Goal: Task Accomplishment & Management: Complete application form

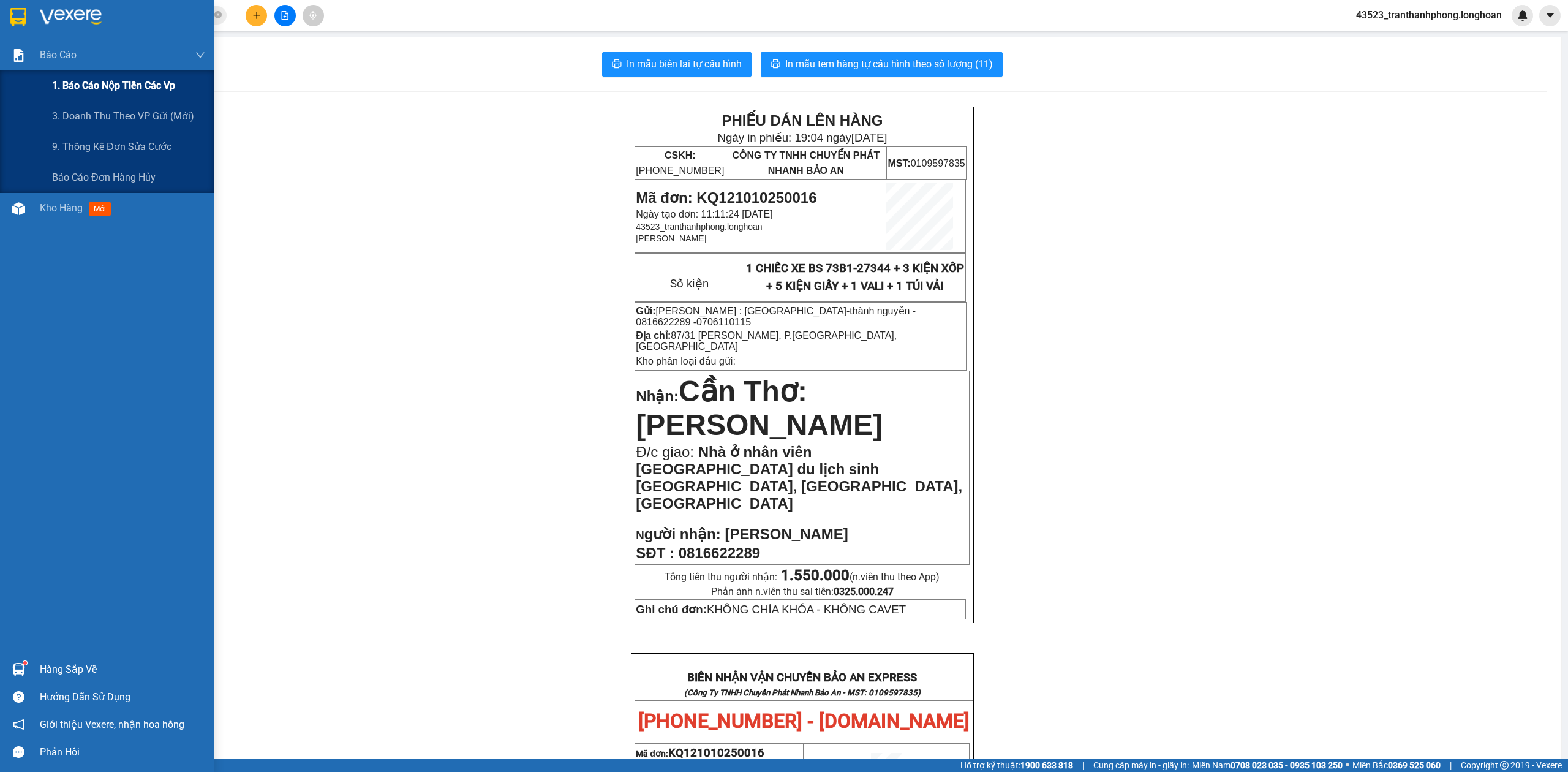
scroll to position [629, 0]
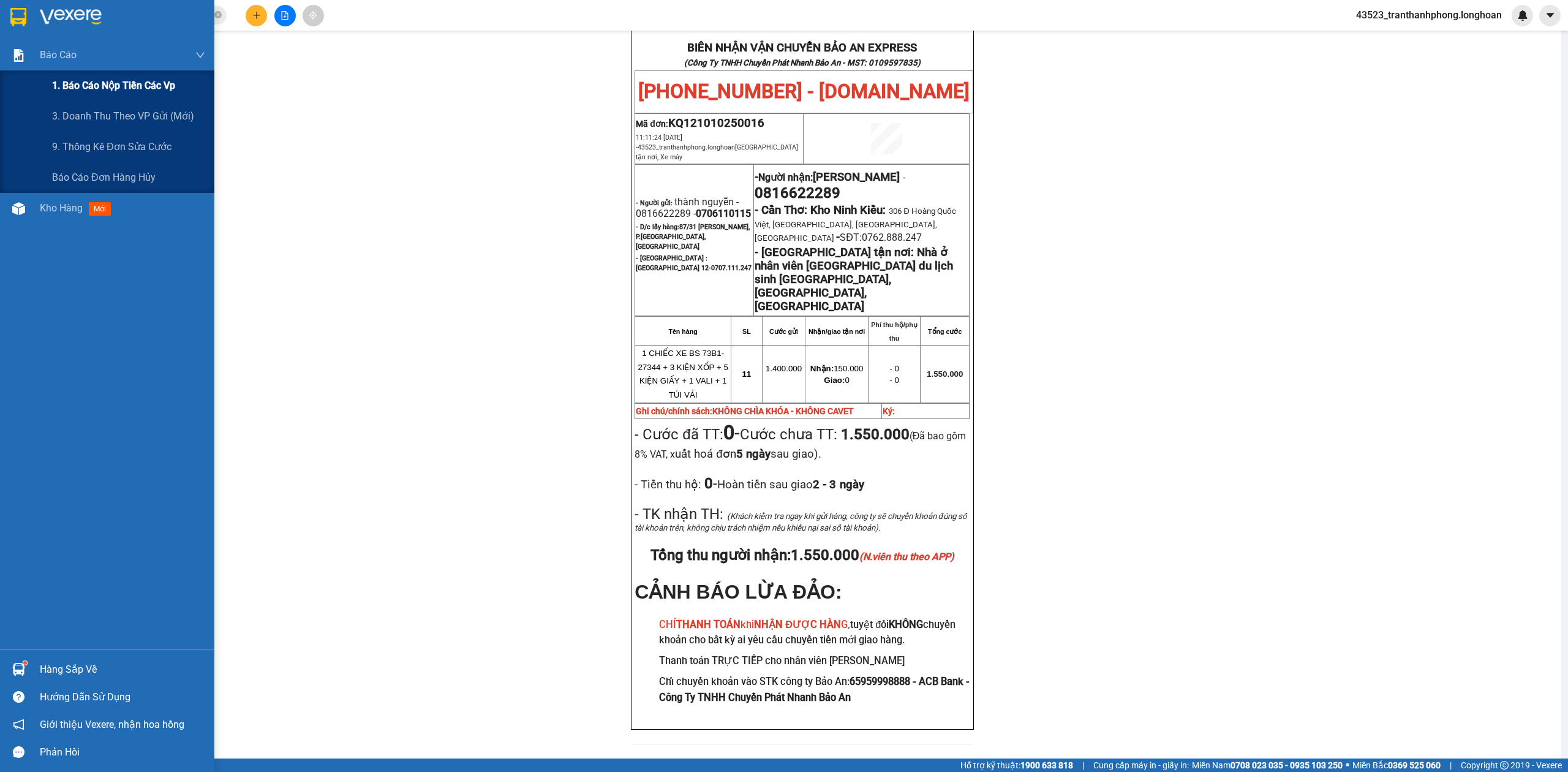
click at [103, 94] on div "1. Báo cáo nộp tiền các vp" at bounding box center [128, 86] width 153 height 31
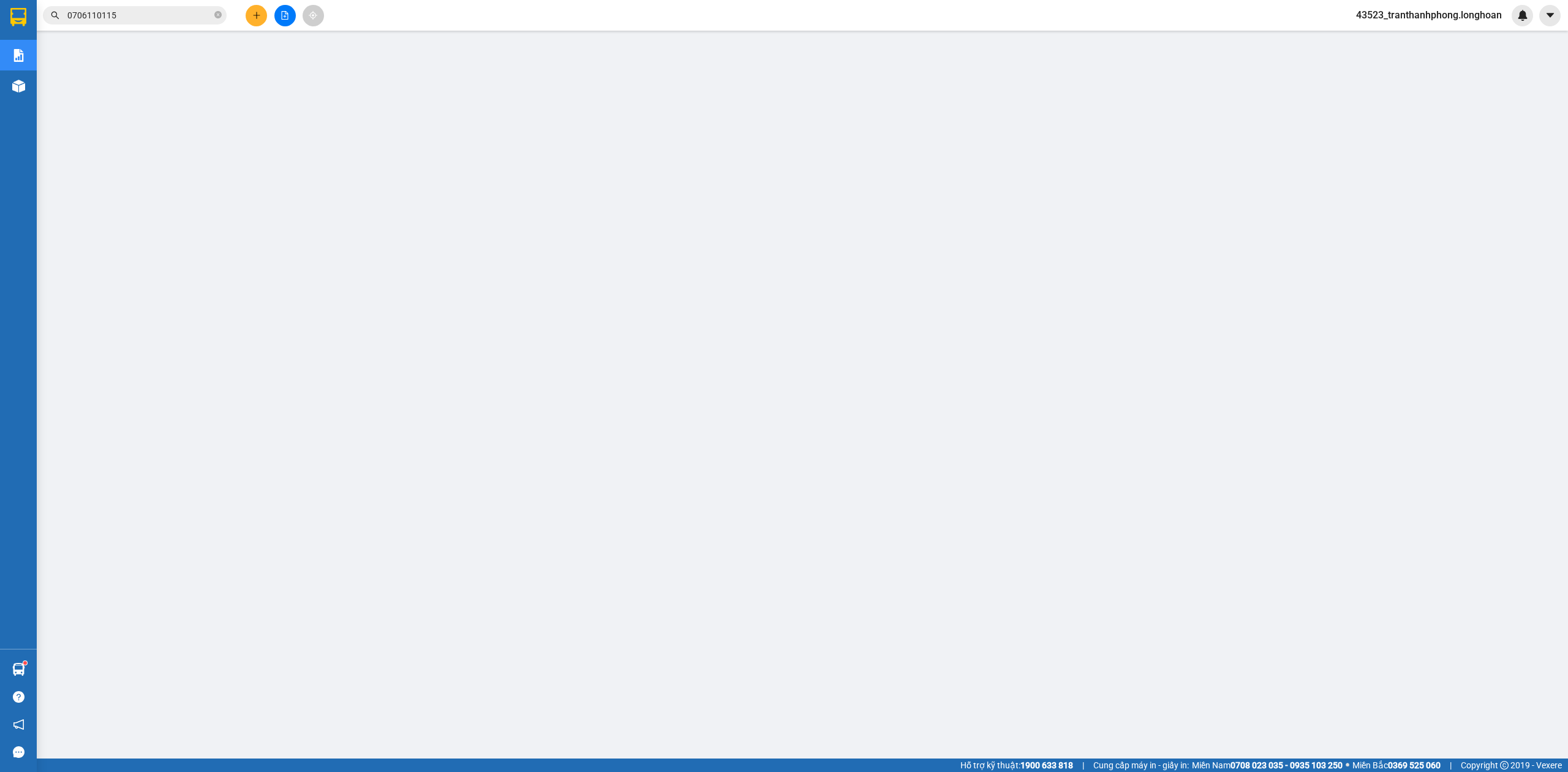
click at [115, 6] on span "0706110115" at bounding box center [135, 15] width 184 height 18
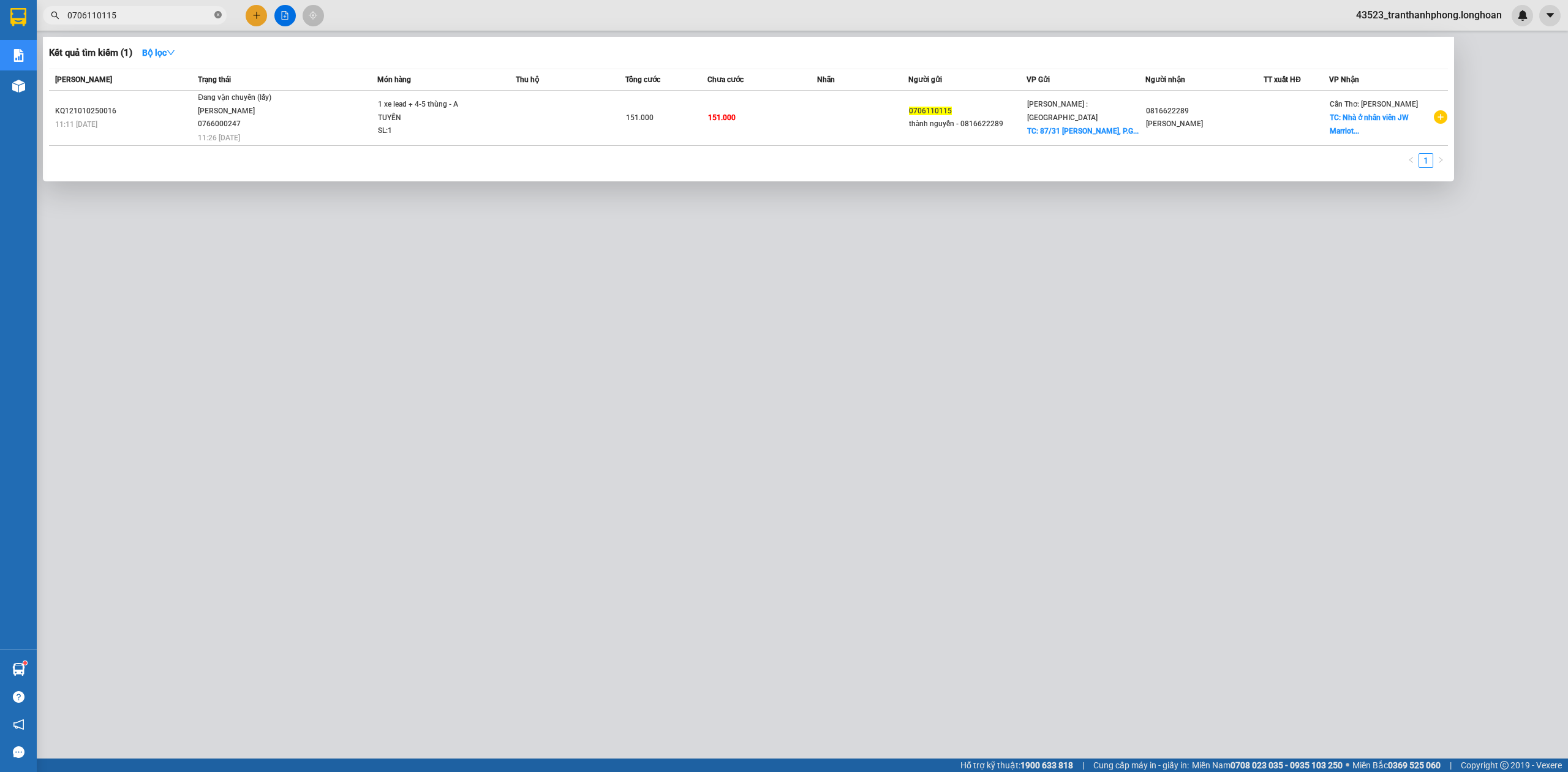
click at [218, 16] on icon "close-circle" at bounding box center [217, 14] width 7 height 7
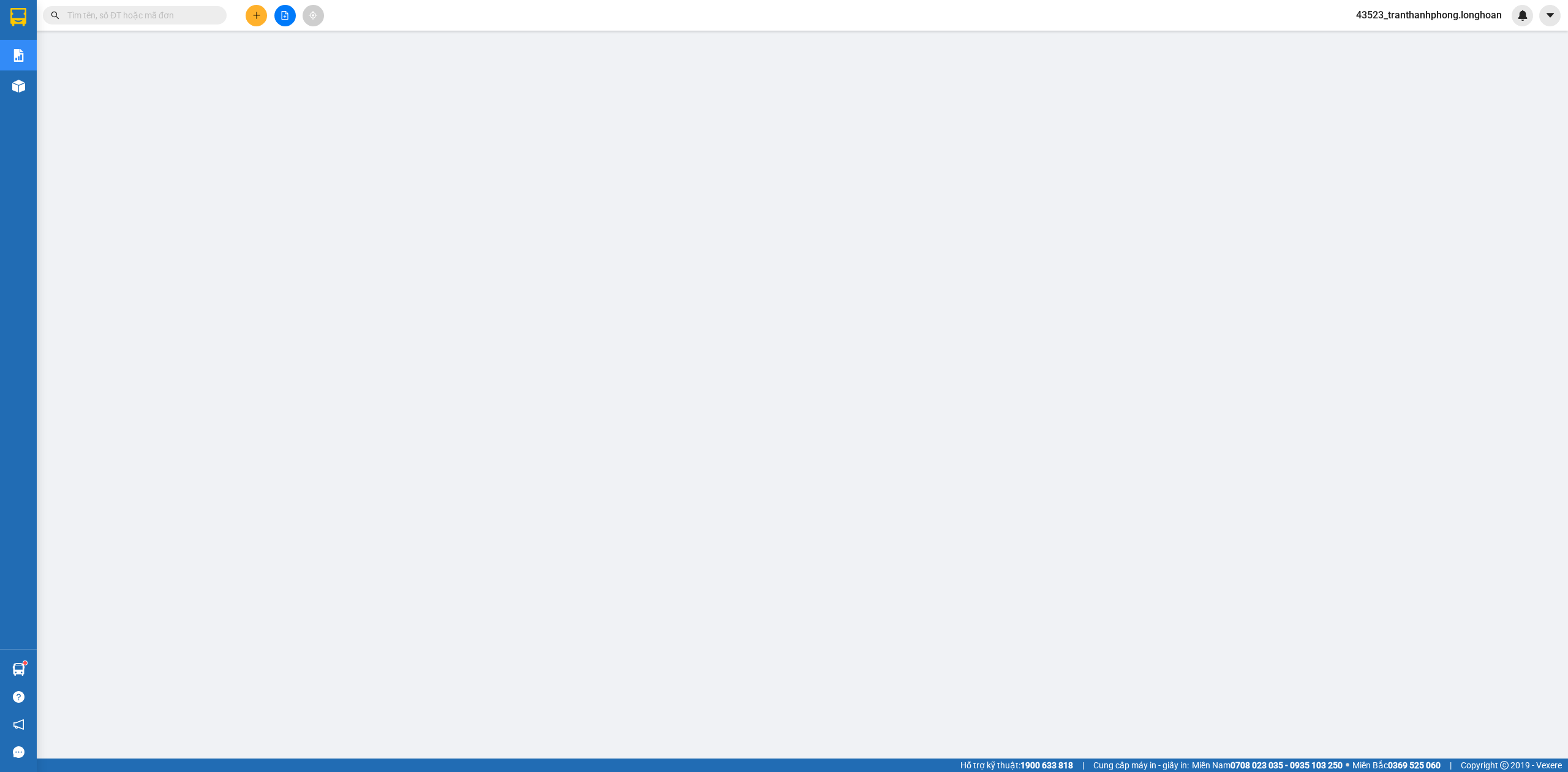
paste input "KQ121010250046"
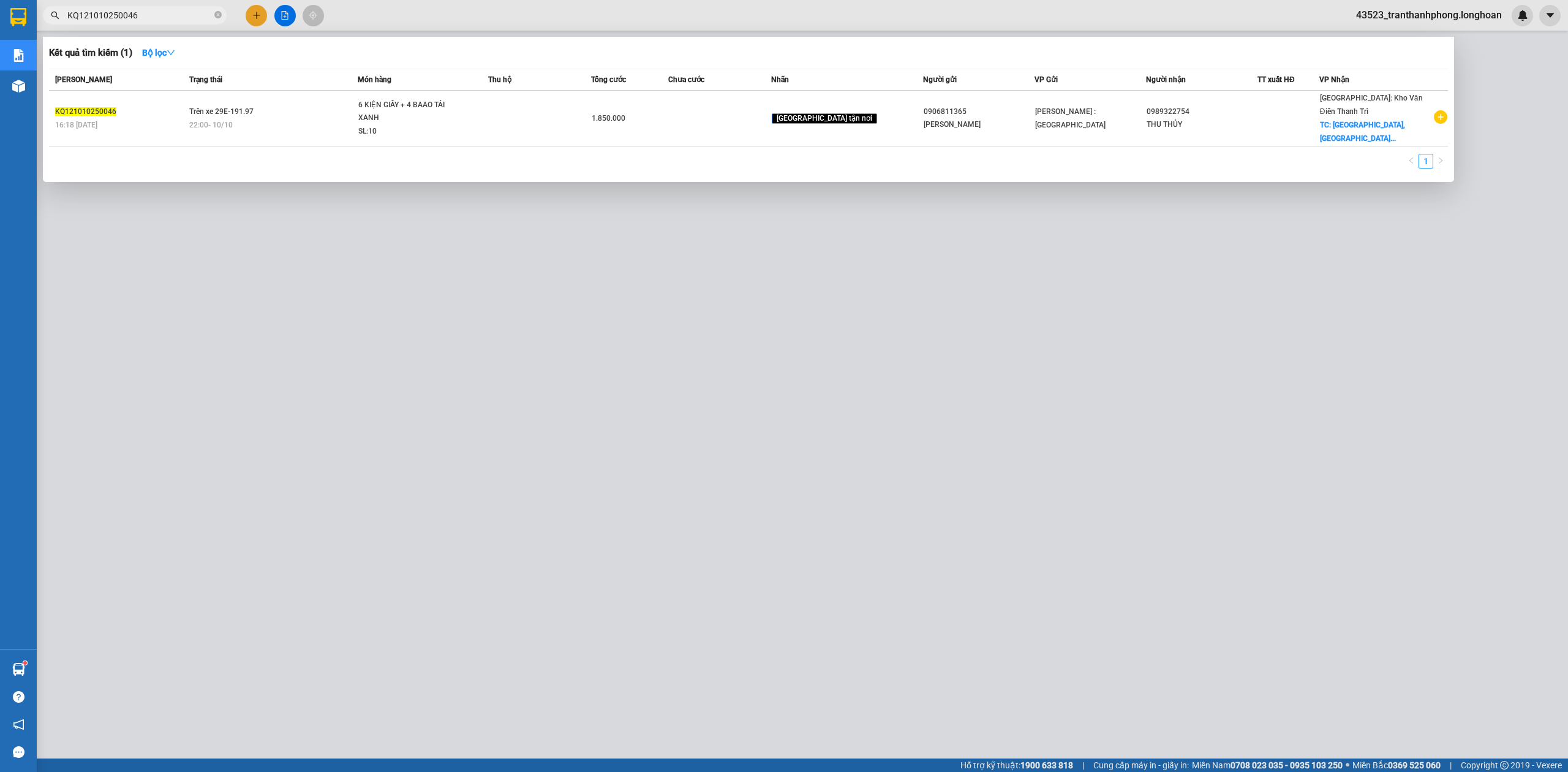
type input "KQ121010250046"
click at [155, 110] on div "KQ121010250046" at bounding box center [120, 112] width 131 height 13
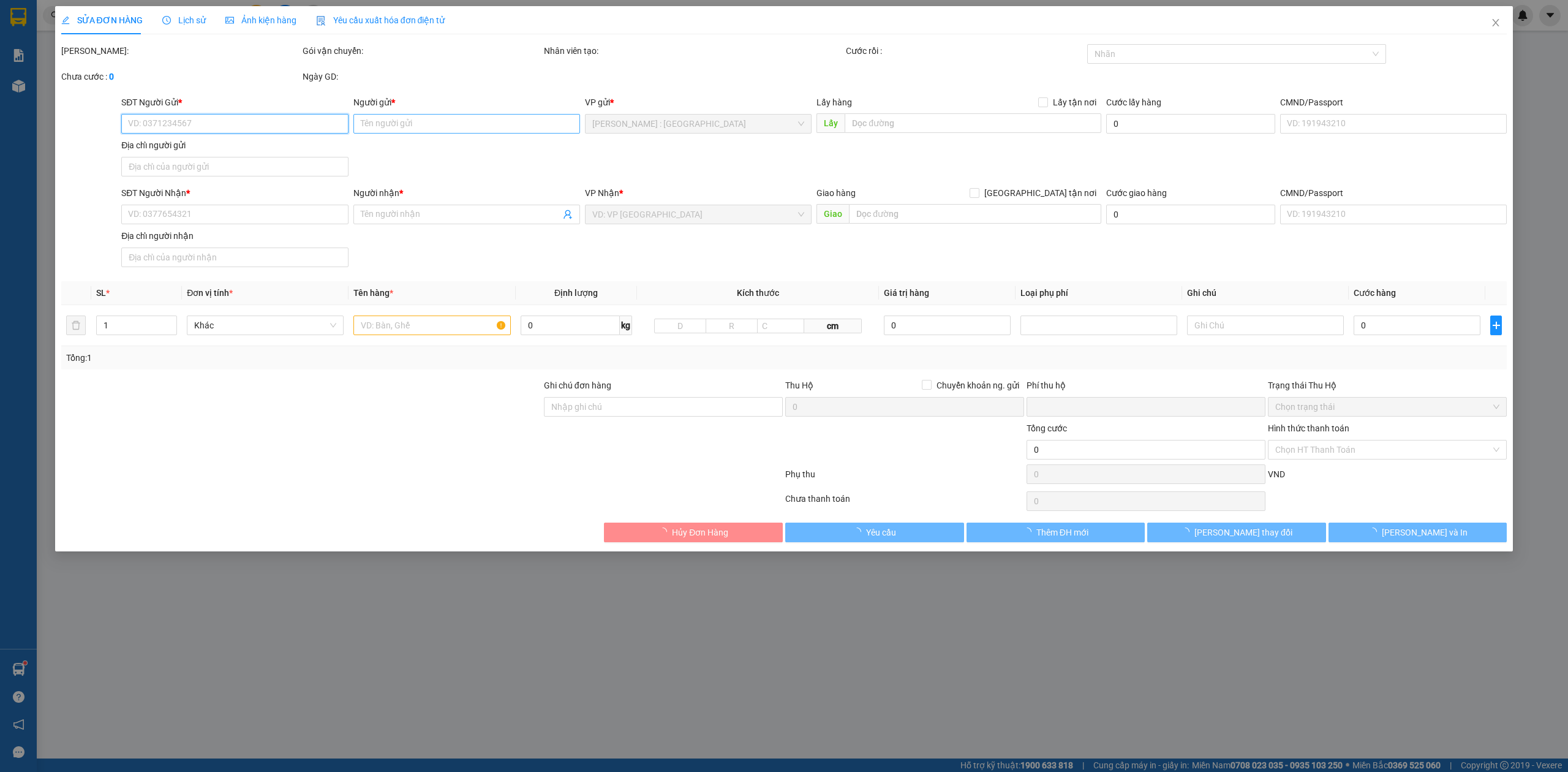
type input "0906811365"
type input "[PERSON_NAME]"
type input "0989322754"
type input "THU THỦY"
checkbox input "true"
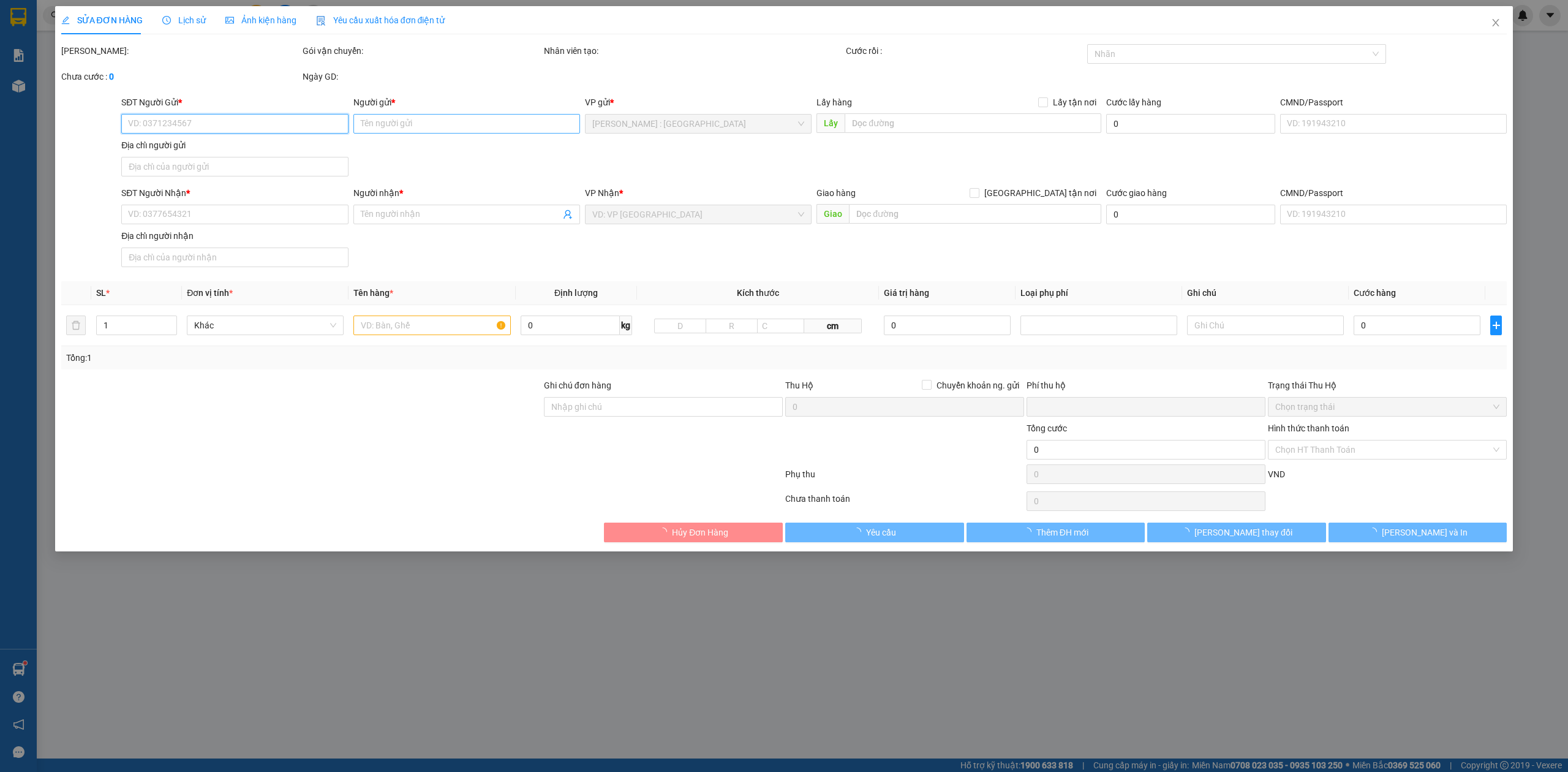
type input "[STREET_ADDRESS]"
type input "0"
type input "1.850.000"
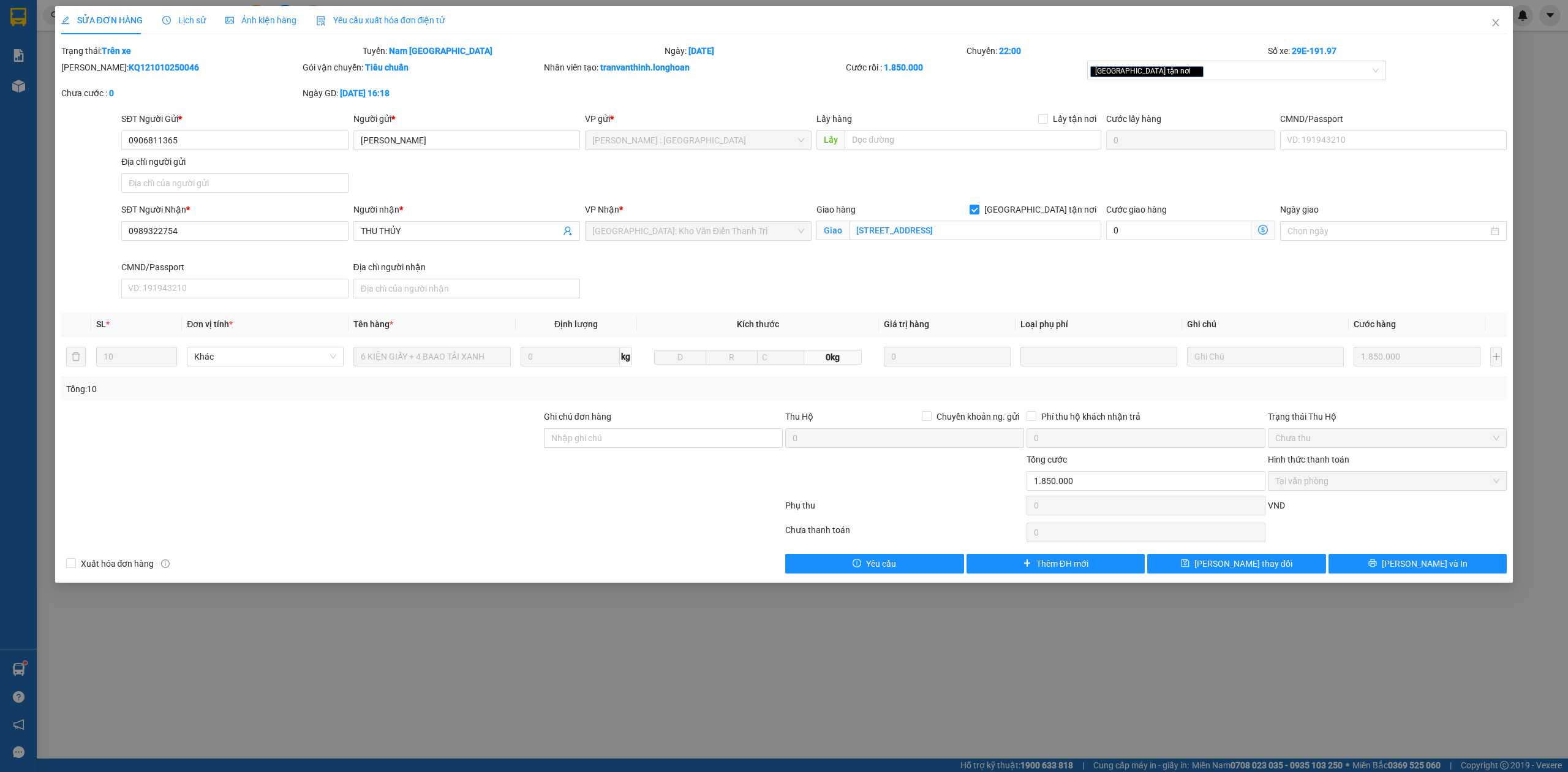
drag, startPoint x: 393, startPoint y: 157, endPoint x: 301, endPoint y: 137, distance: 94.1
click at [392, 158] on div "SĐT Người Gửi * 0906811365 Người gửi * [PERSON_NAME] VP gửi * [GEOGRAPHIC_DATA]…" at bounding box center [814, 155] width 1390 height 86
click at [233, 137] on input "0906811365" at bounding box center [235, 140] width 227 height 20
